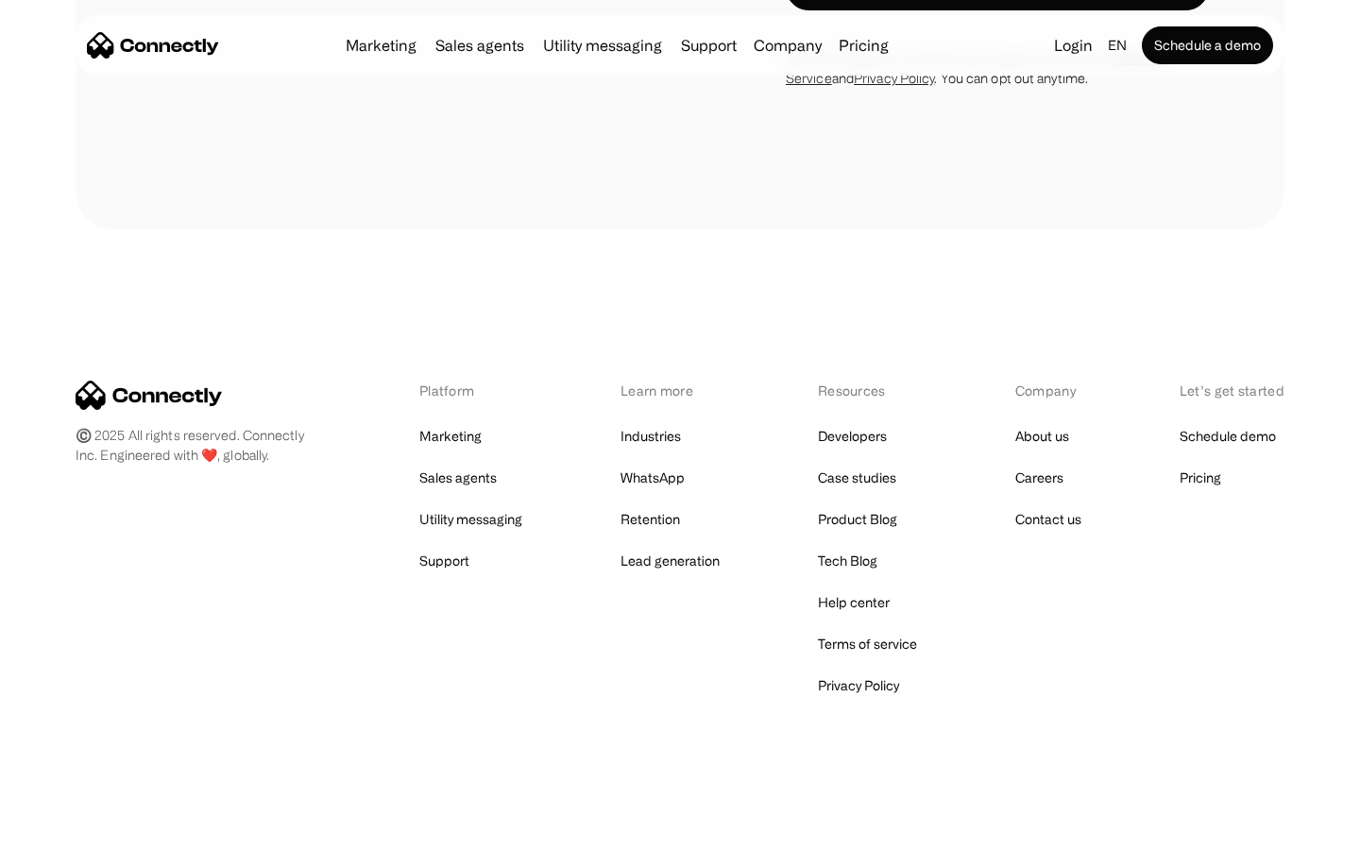
scroll to position [1280, 0]
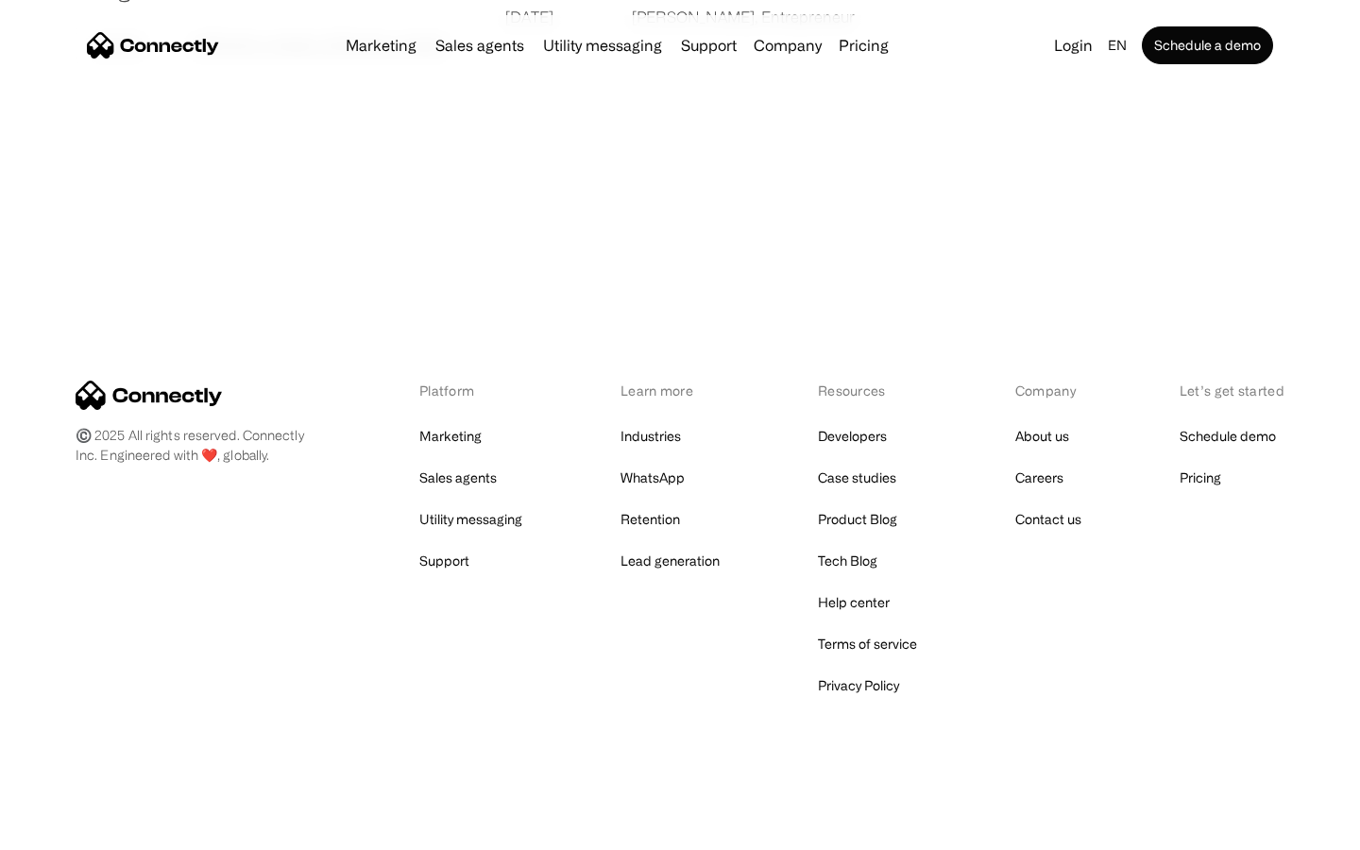
scroll to position [3629, 0]
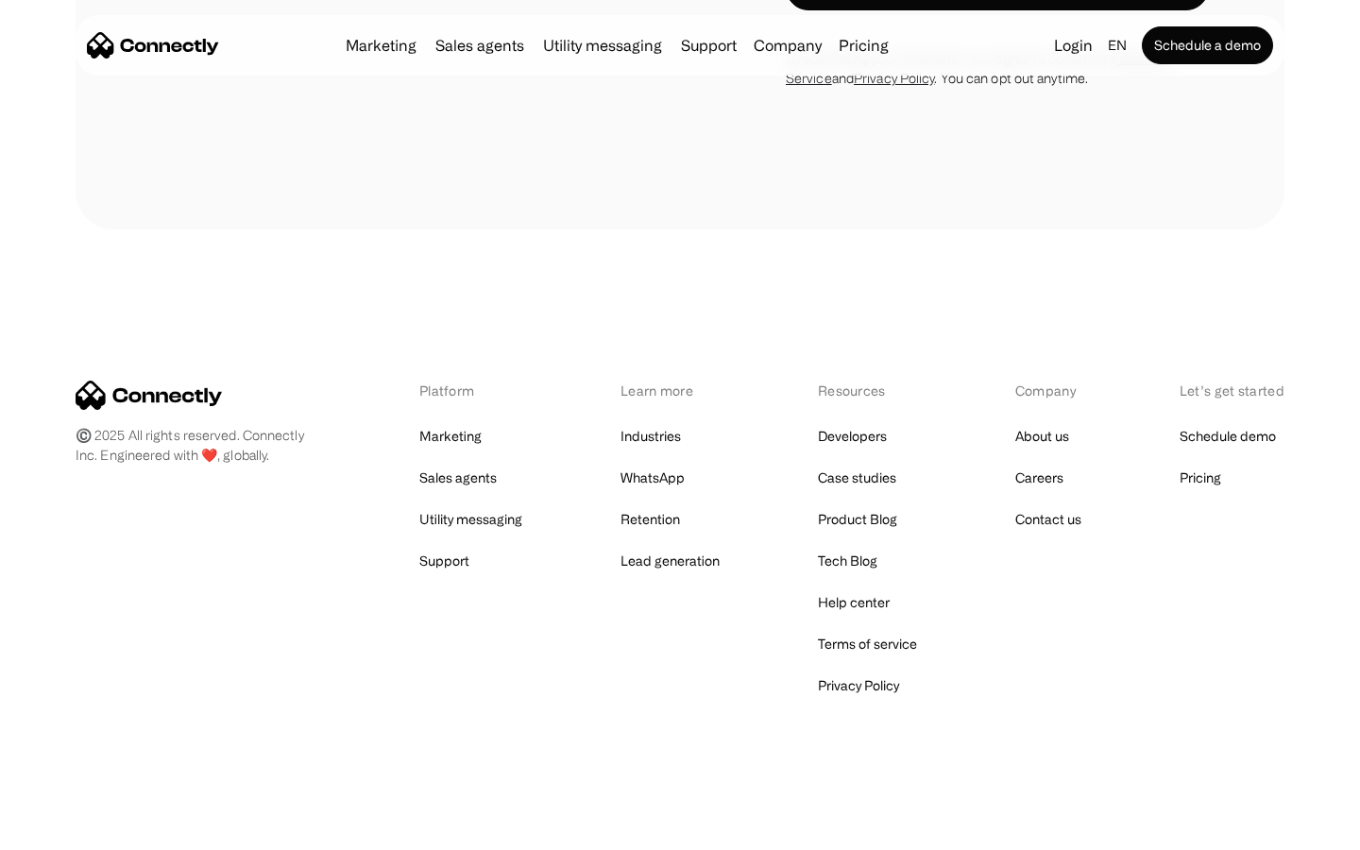
scroll to position [6722, 0]
